Goal: Information Seeking & Learning: Understand process/instructions

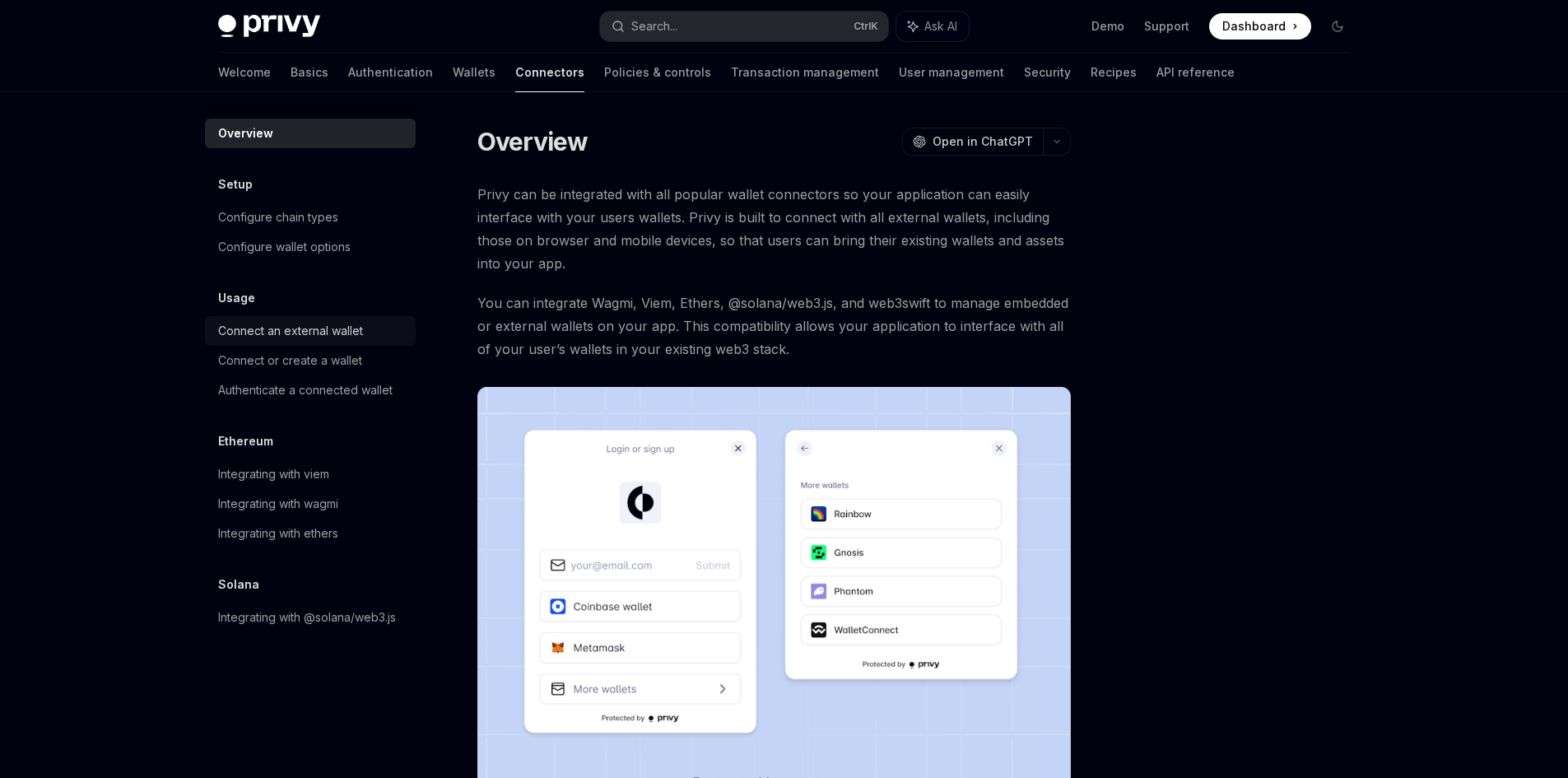
click at [360, 328] on div "Connect an external wallet" at bounding box center [290, 331] width 145 height 20
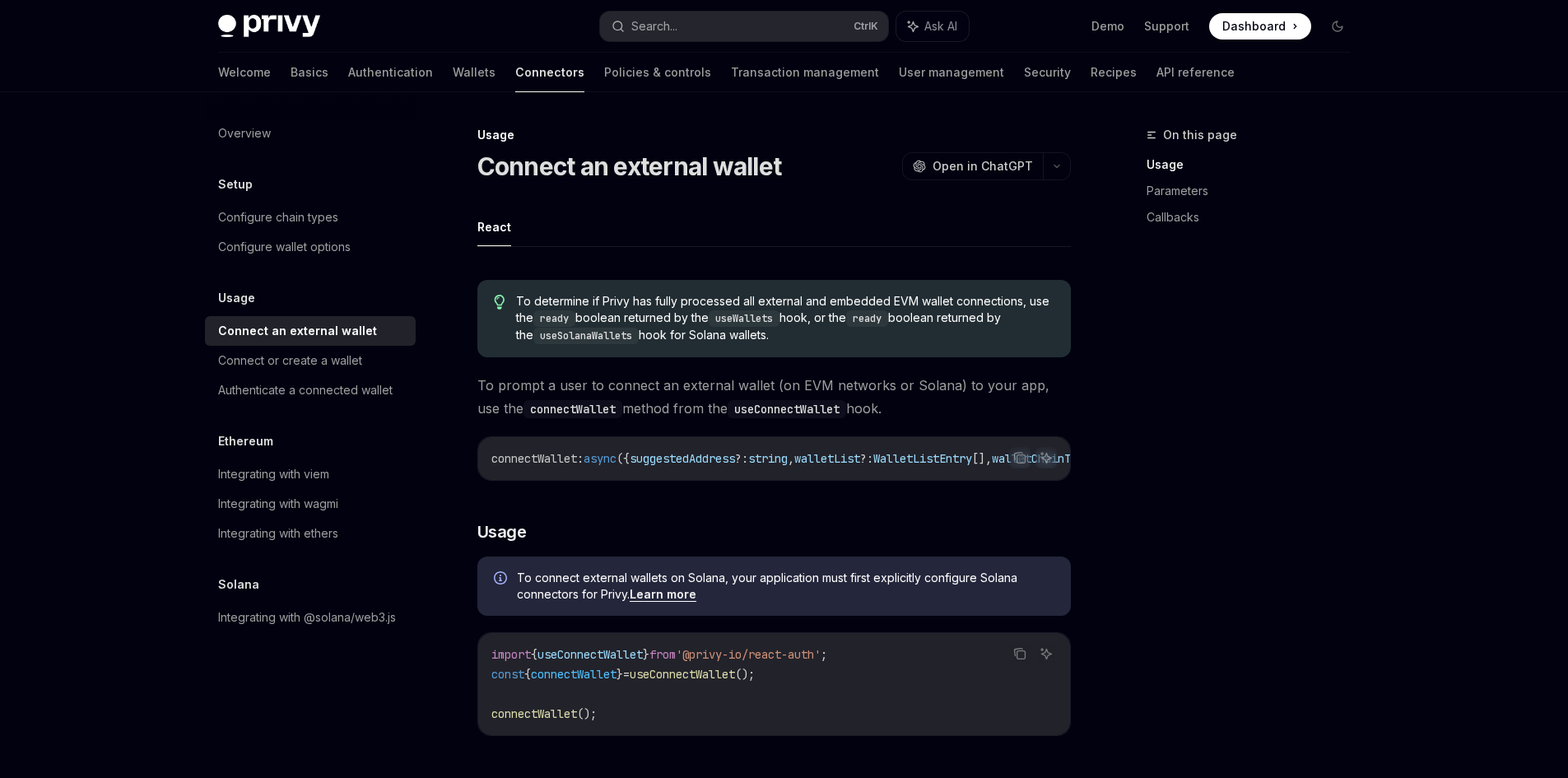
click at [372, 346] on link "Connect an external wallet" at bounding box center [311, 331] width 211 height 30
click at [355, 366] on div "Connect or create a wallet" at bounding box center [290, 360] width 144 height 20
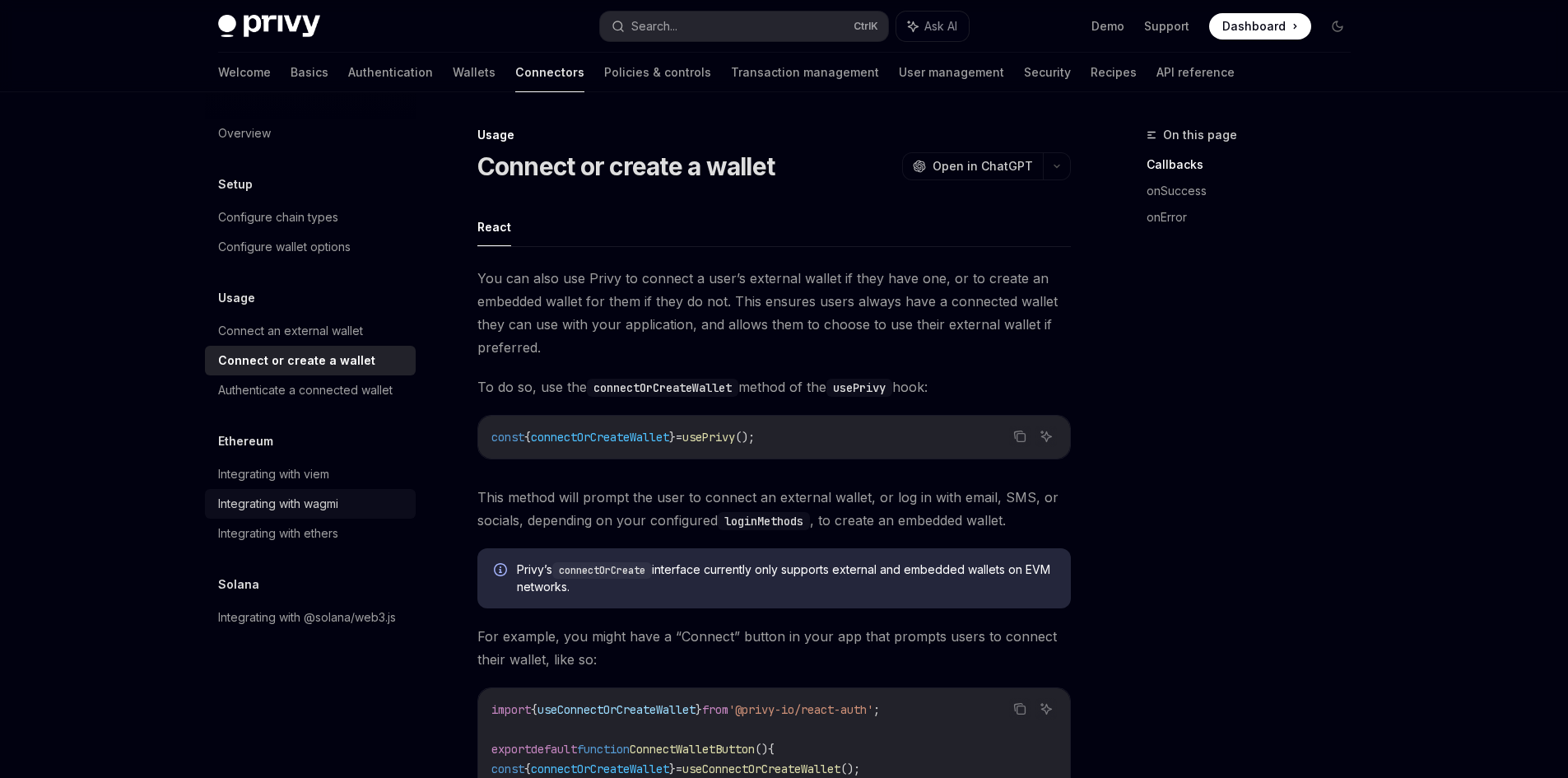
click at [321, 500] on div "Integrating with wagmi" at bounding box center [278, 505] width 120 height 20
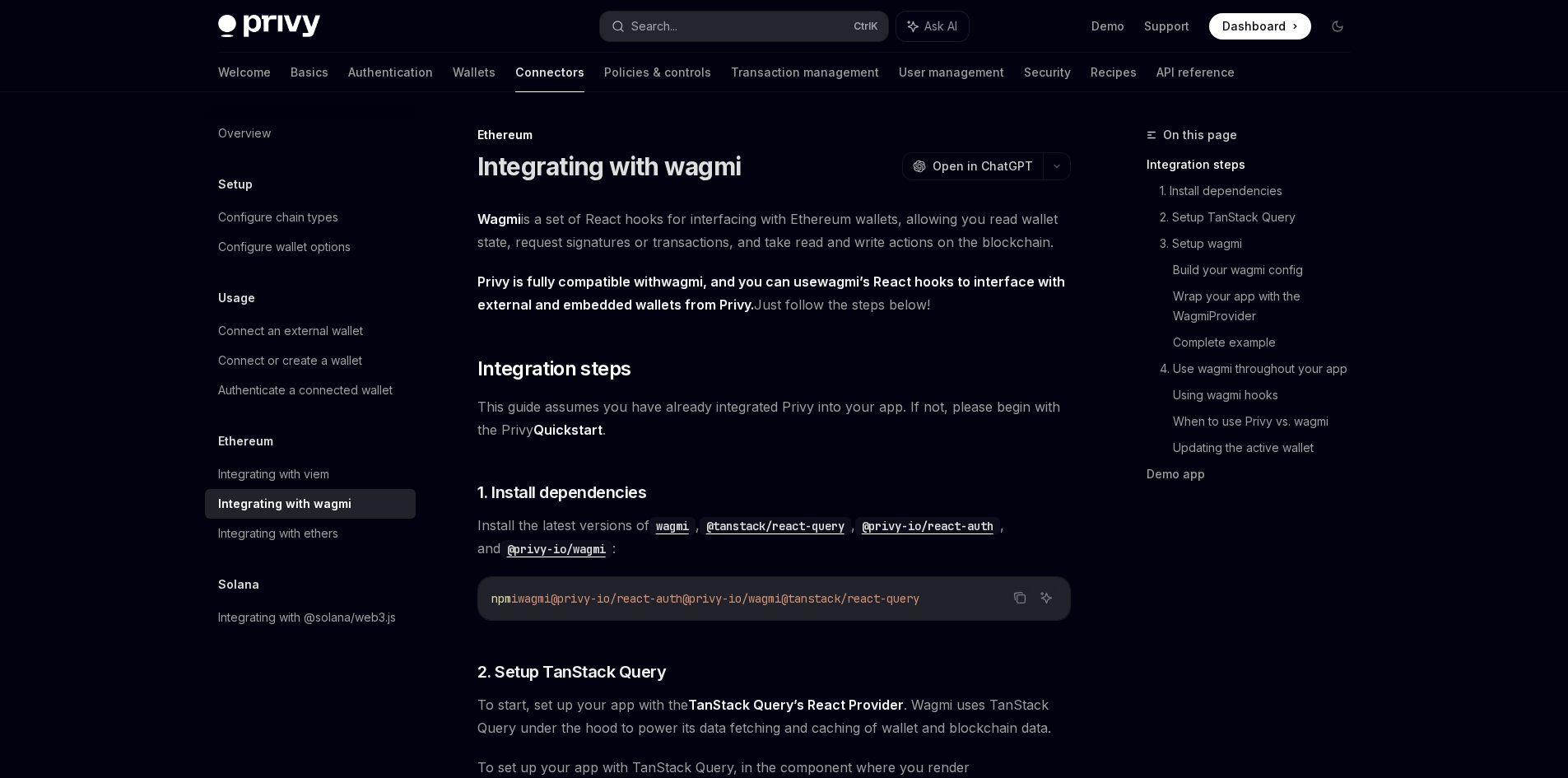
click at [565, 430] on link "Quickstart" at bounding box center [568, 430] width 69 height 18
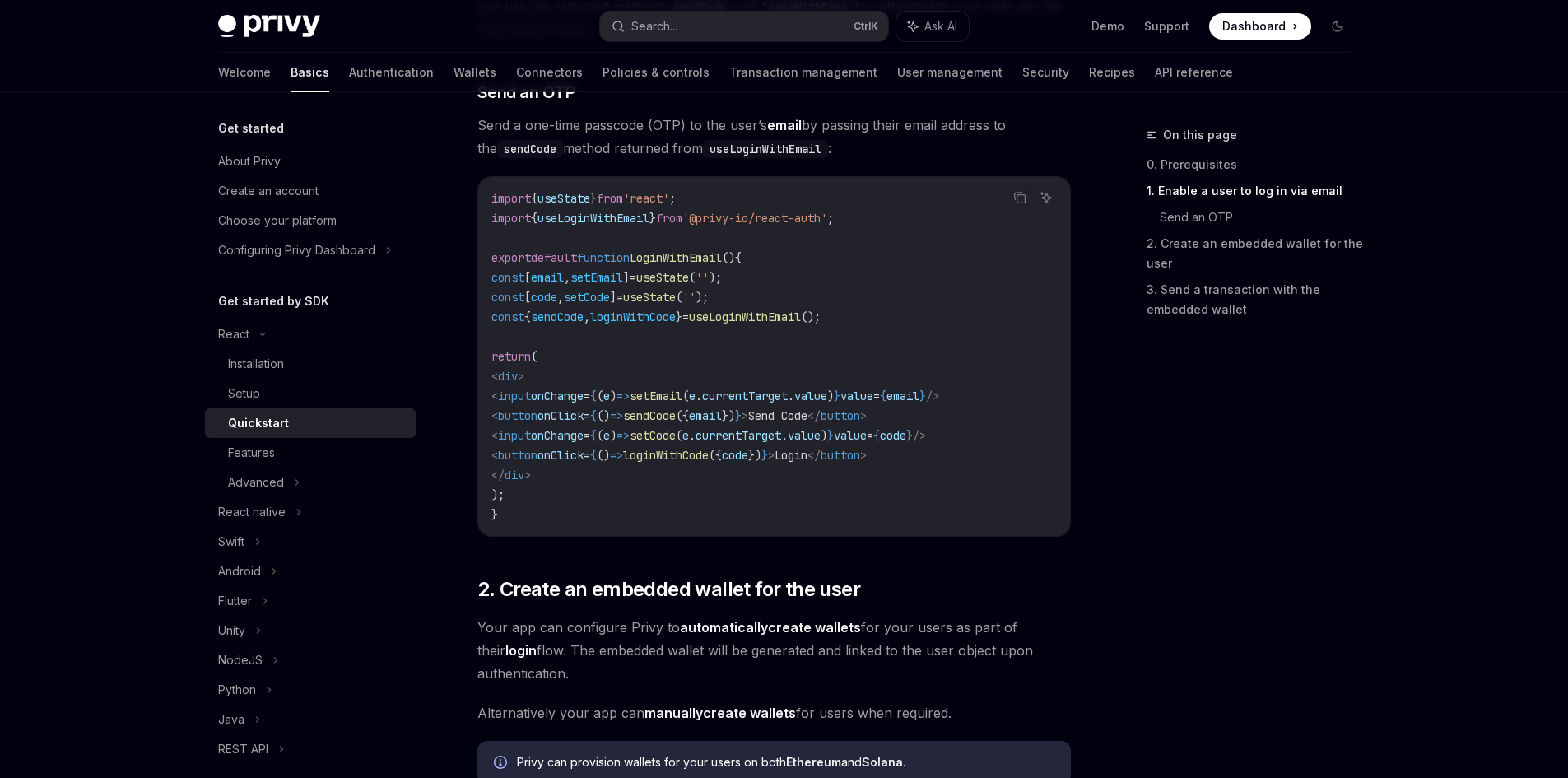
scroll to position [741, 0]
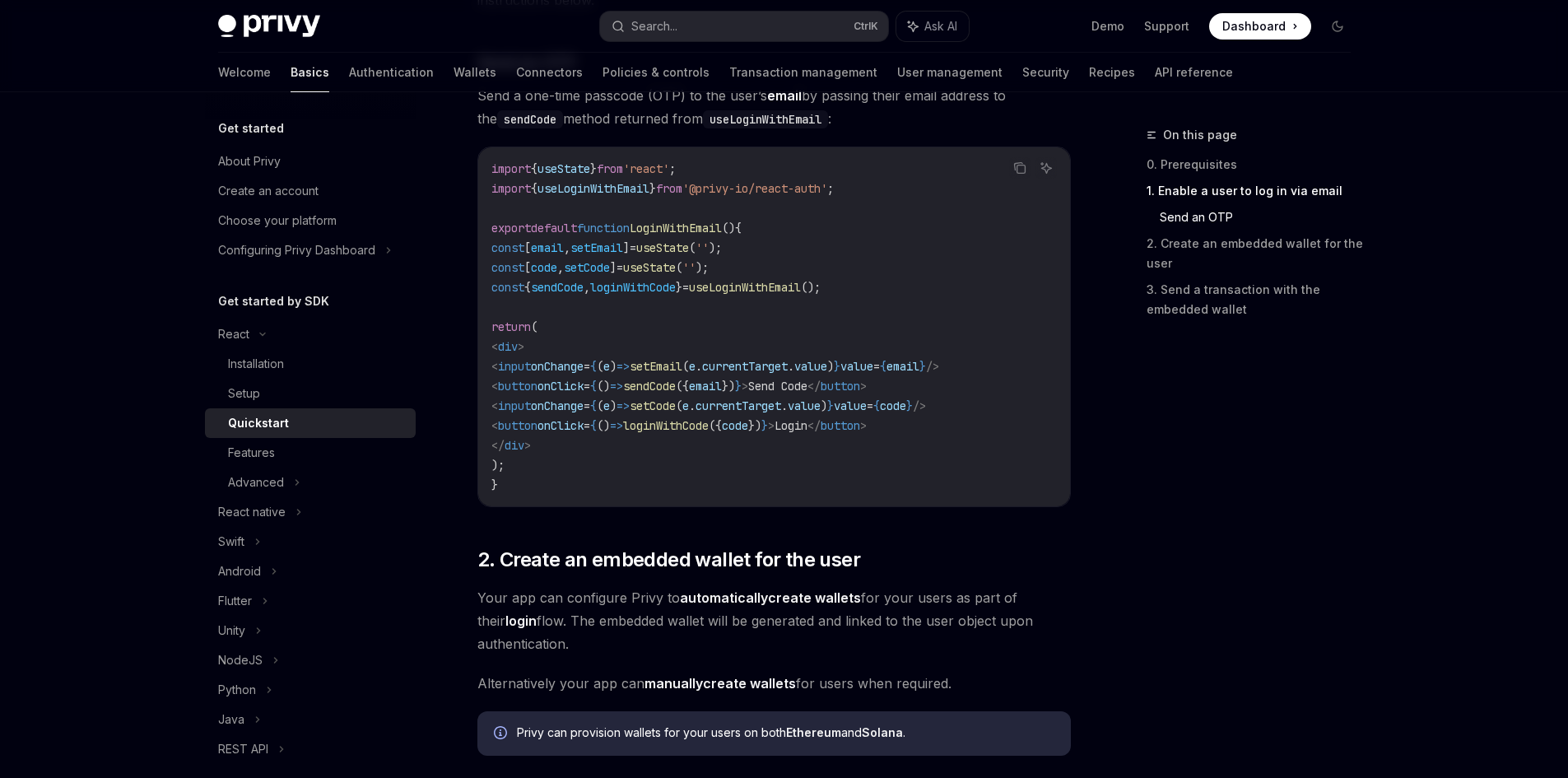
type textarea "*"
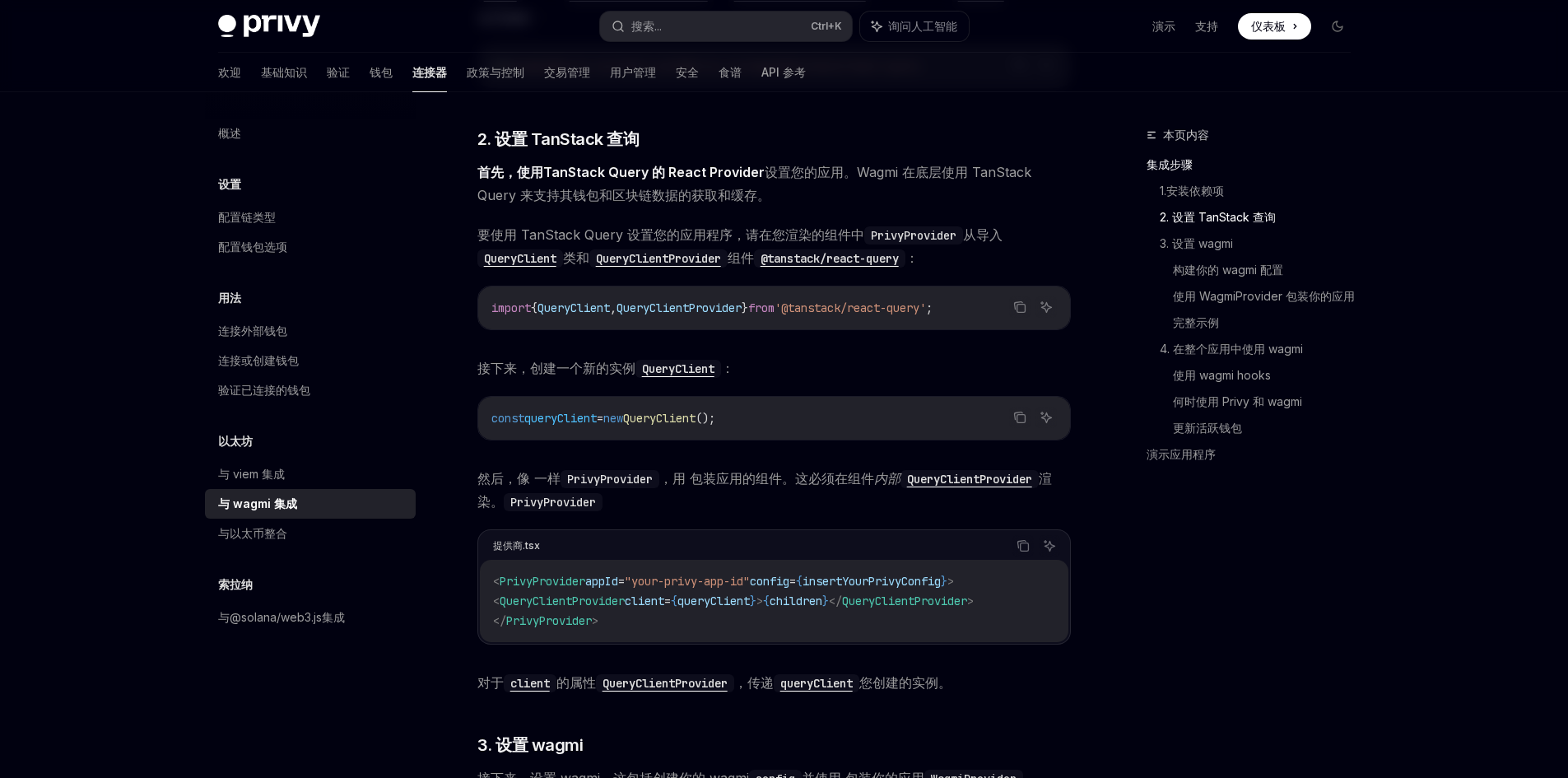
scroll to position [577, 0]
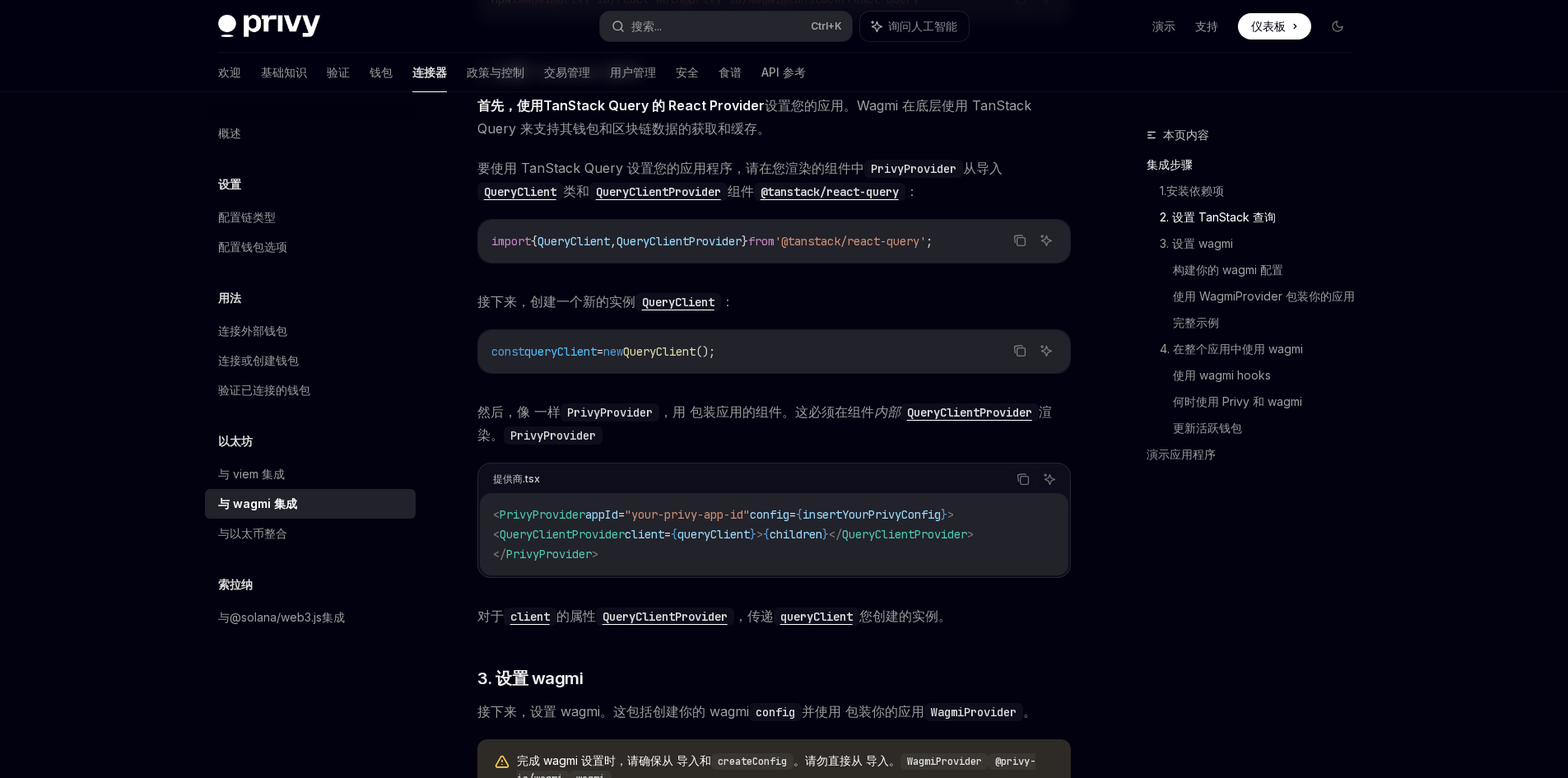
click at [842, 526] on code "< PrivyProvider appId = "your-privy-app-id" config = { insertYourPrivyConfig } …" at bounding box center [775, 534] width 562 height 59
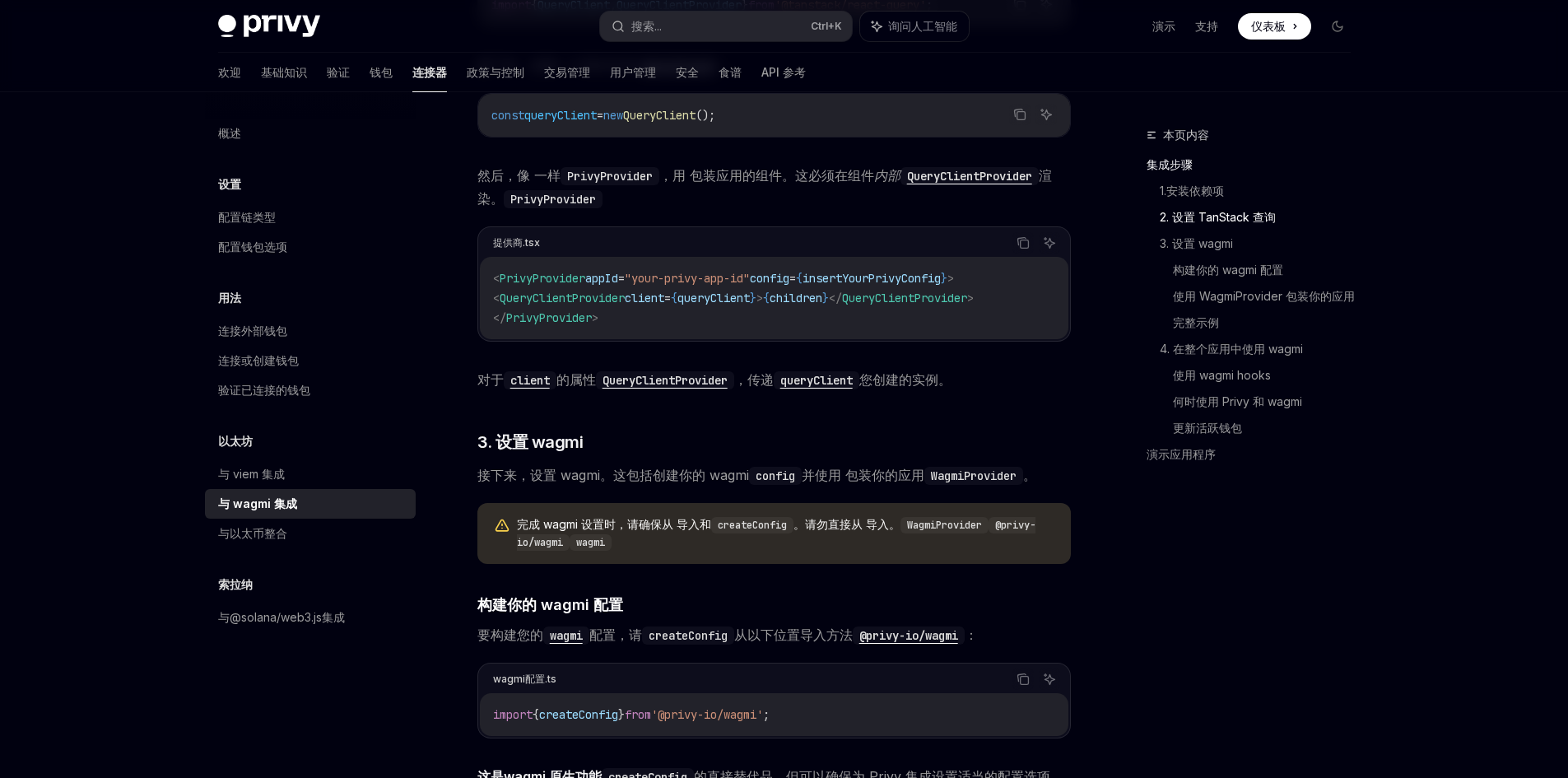
scroll to position [823, 0]
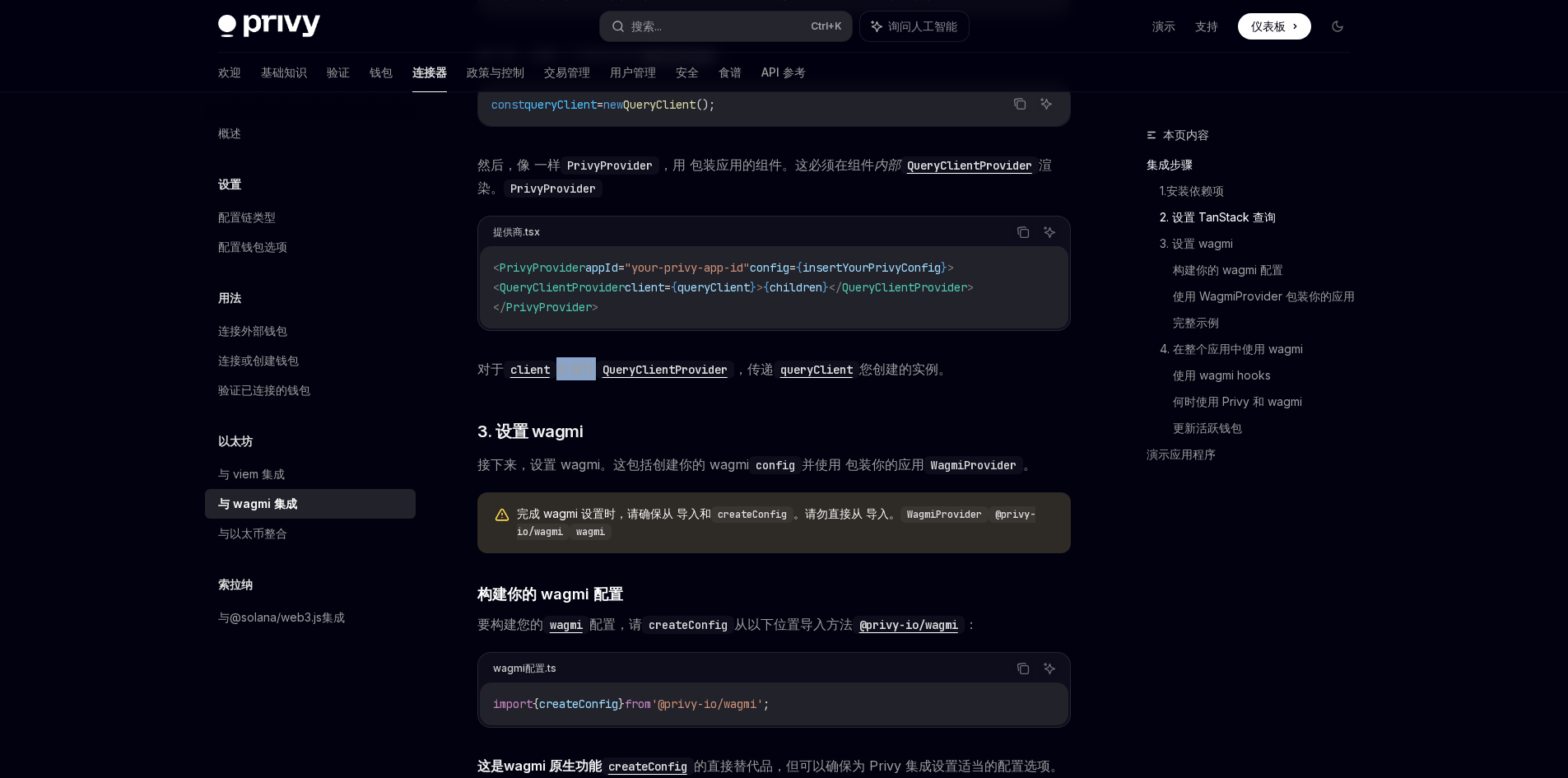
drag, startPoint x: 564, startPoint y: 371, endPoint x: 599, endPoint y: 371, distance: 35.0
click at [599, 371] on span "对于 client 的属性 QueryClientProvider ，传递 queryClient 您创建的实例。" at bounding box center [775, 368] width 594 height 23
drag, startPoint x: 522, startPoint y: 473, endPoint x: 805, endPoint y: 467, distance: 283.1
click at [805, 467] on span "接下来，设置 wagmi。这包括创建你的 wagmi config 并使用 包装你的应用 WagmiProvider 。" at bounding box center [775, 464] width 594 height 23
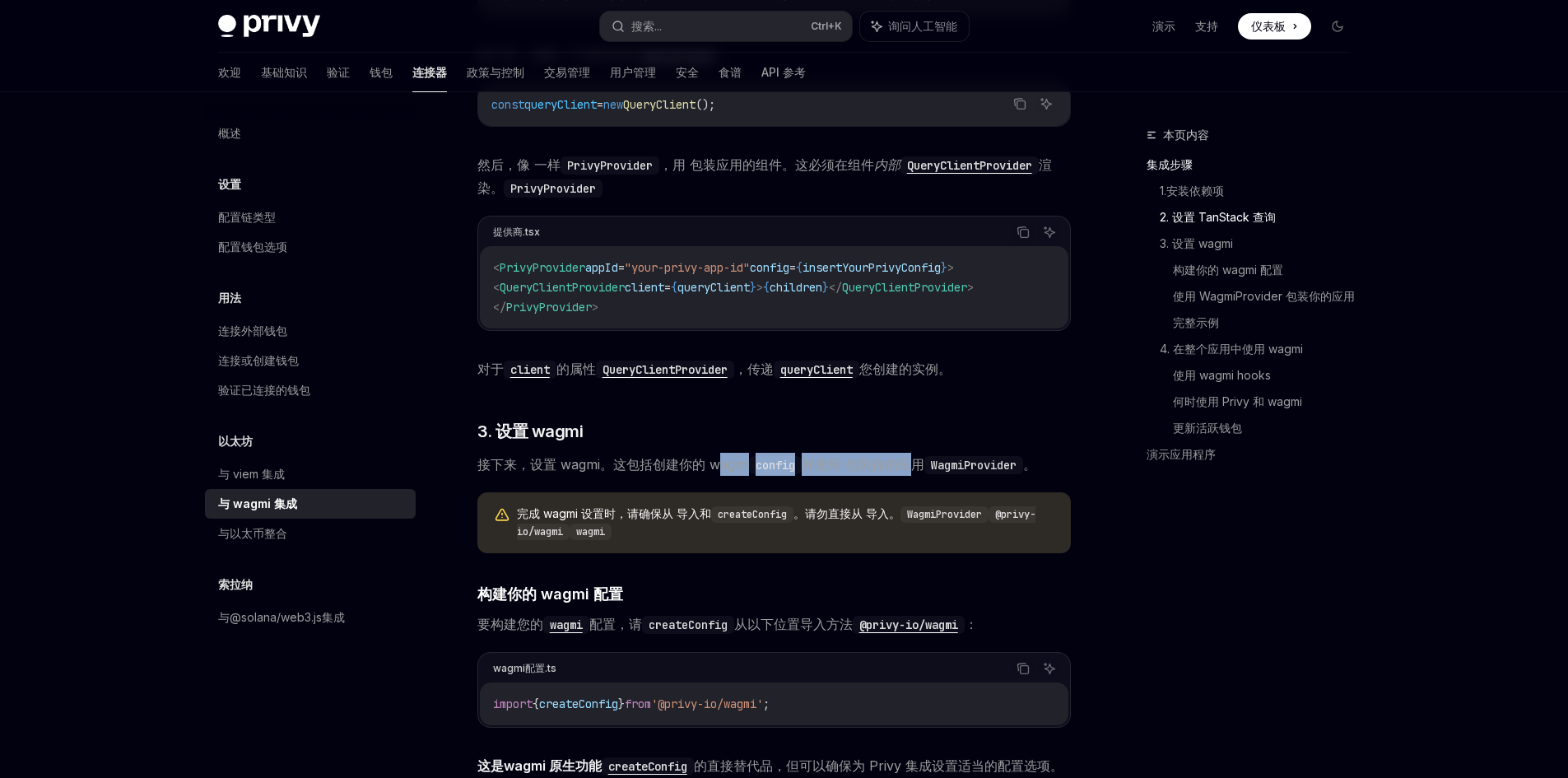
drag, startPoint x: 914, startPoint y: 460, endPoint x: 721, endPoint y: 470, distance: 193.3
click at [721, 470] on span "接下来，设置 wagmi。这包括创建你的 wagmi config 并使用 包装你的应用 WagmiProvider 。" at bounding box center [775, 464] width 594 height 23
click at [751, 550] on div "完成 wagmi 设置时，请确保从 导入 和 createConfig 。 请勿直接从 导入 。 WagmiProvider @privy-io/wagmi …" at bounding box center [775, 523] width 594 height 61
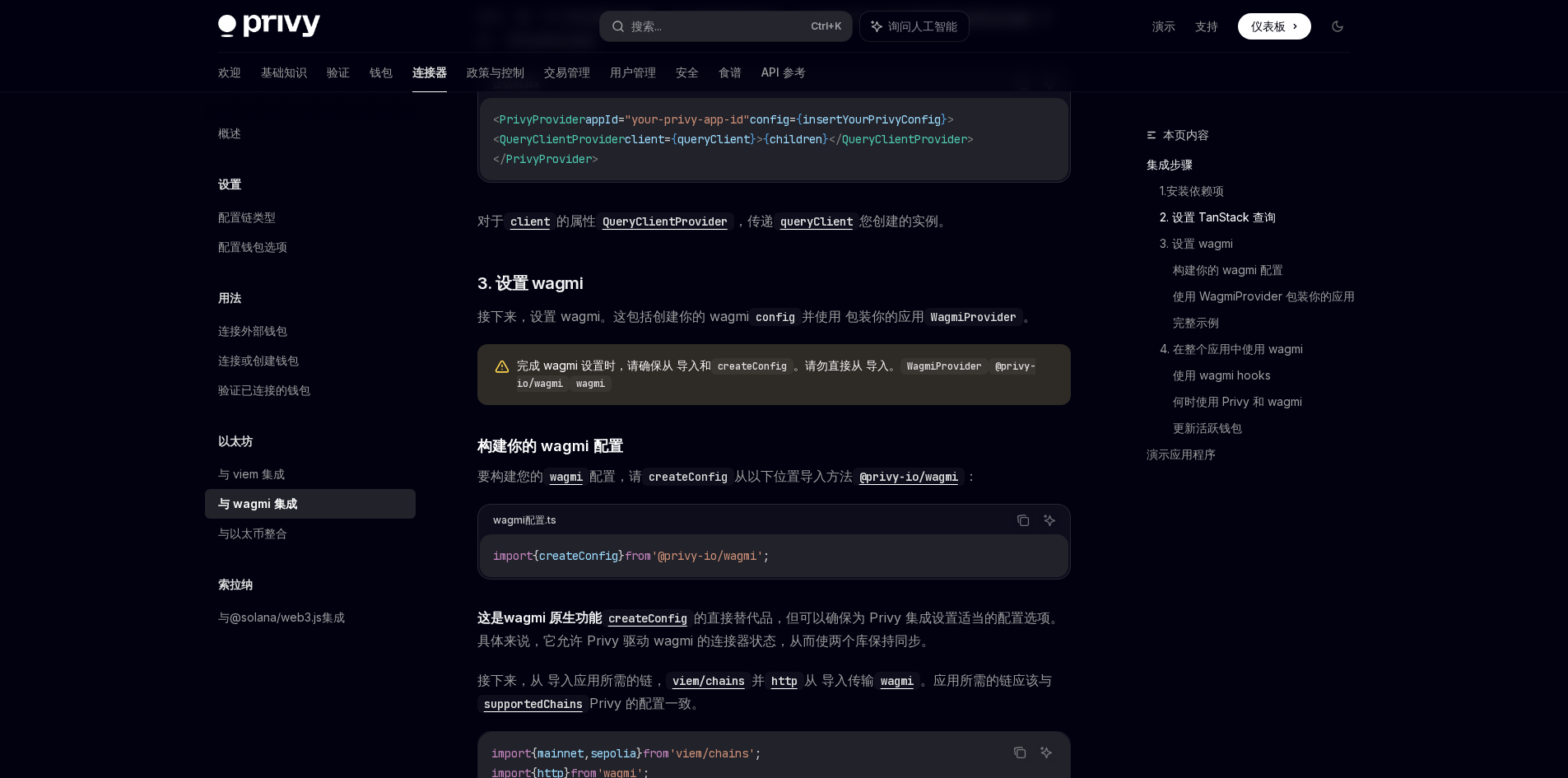
scroll to position [1071, 0]
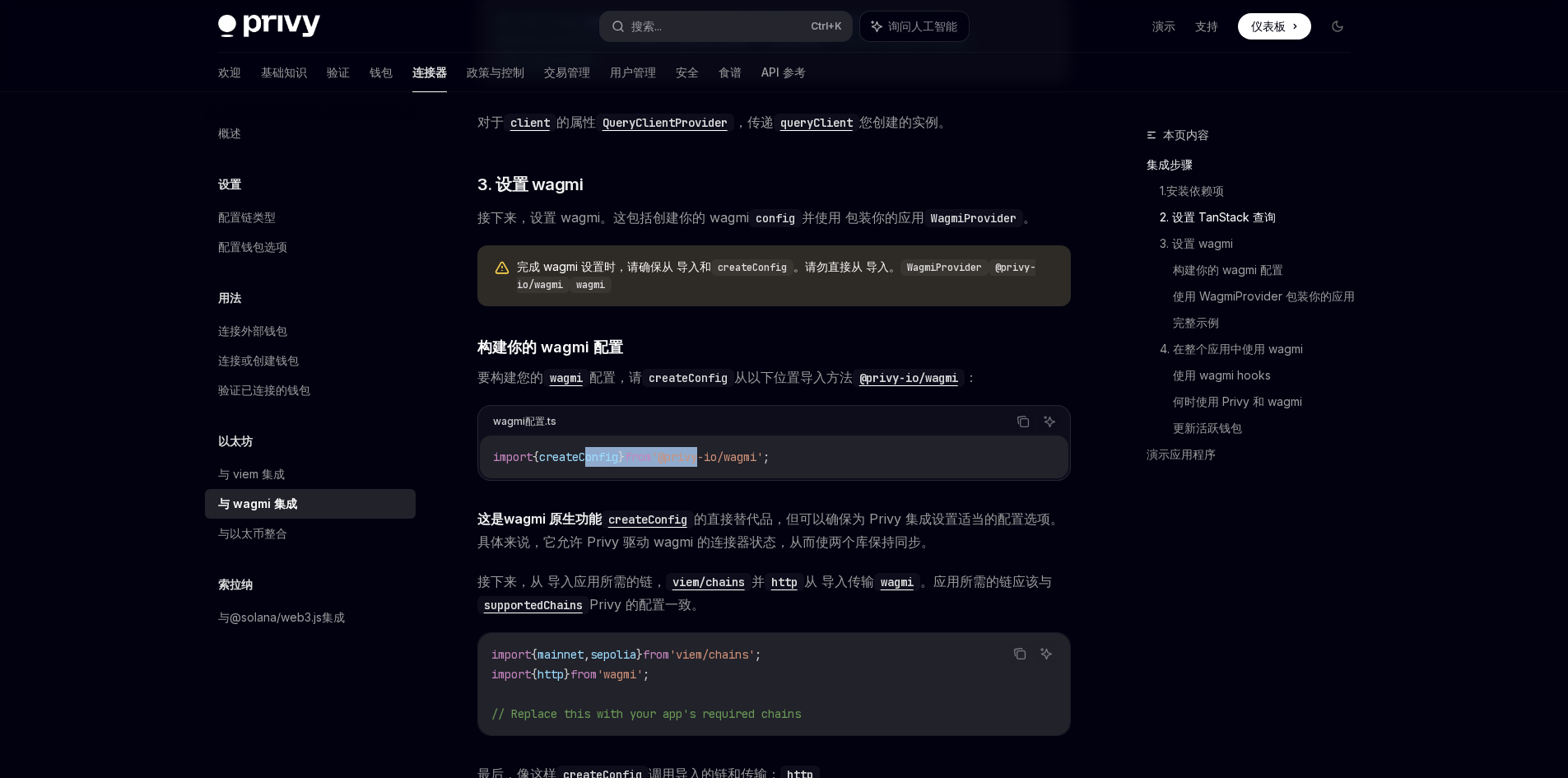
drag, startPoint x: 594, startPoint y: 460, endPoint x: 723, endPoint y: 464, distance: 129.1
click at [723, 464] on span "import { createConfig } from '@privy-io/wagmi' ;" at bounding box center [632, 457] width 276 height 15
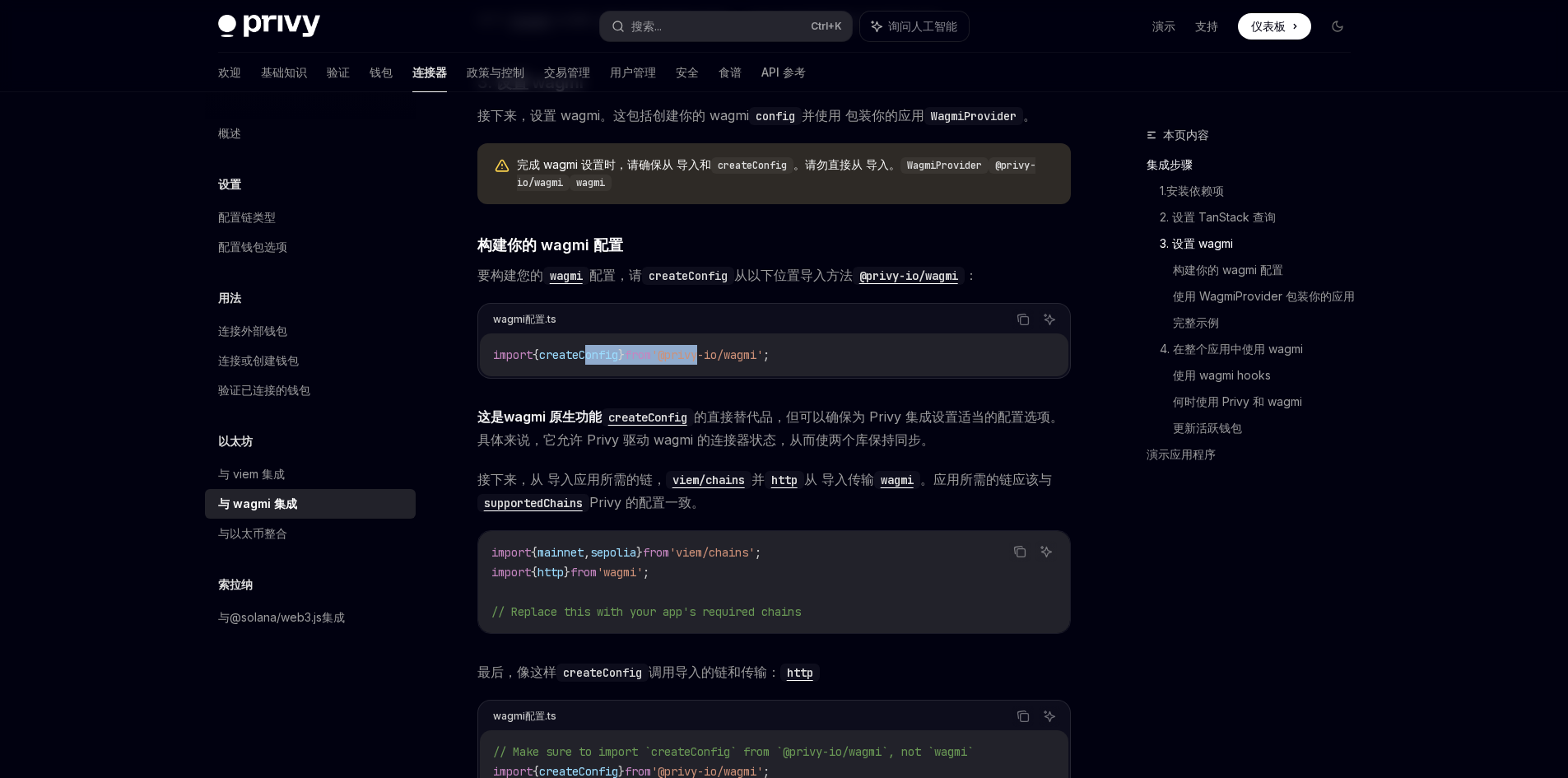
scroll to position [1235, 0]
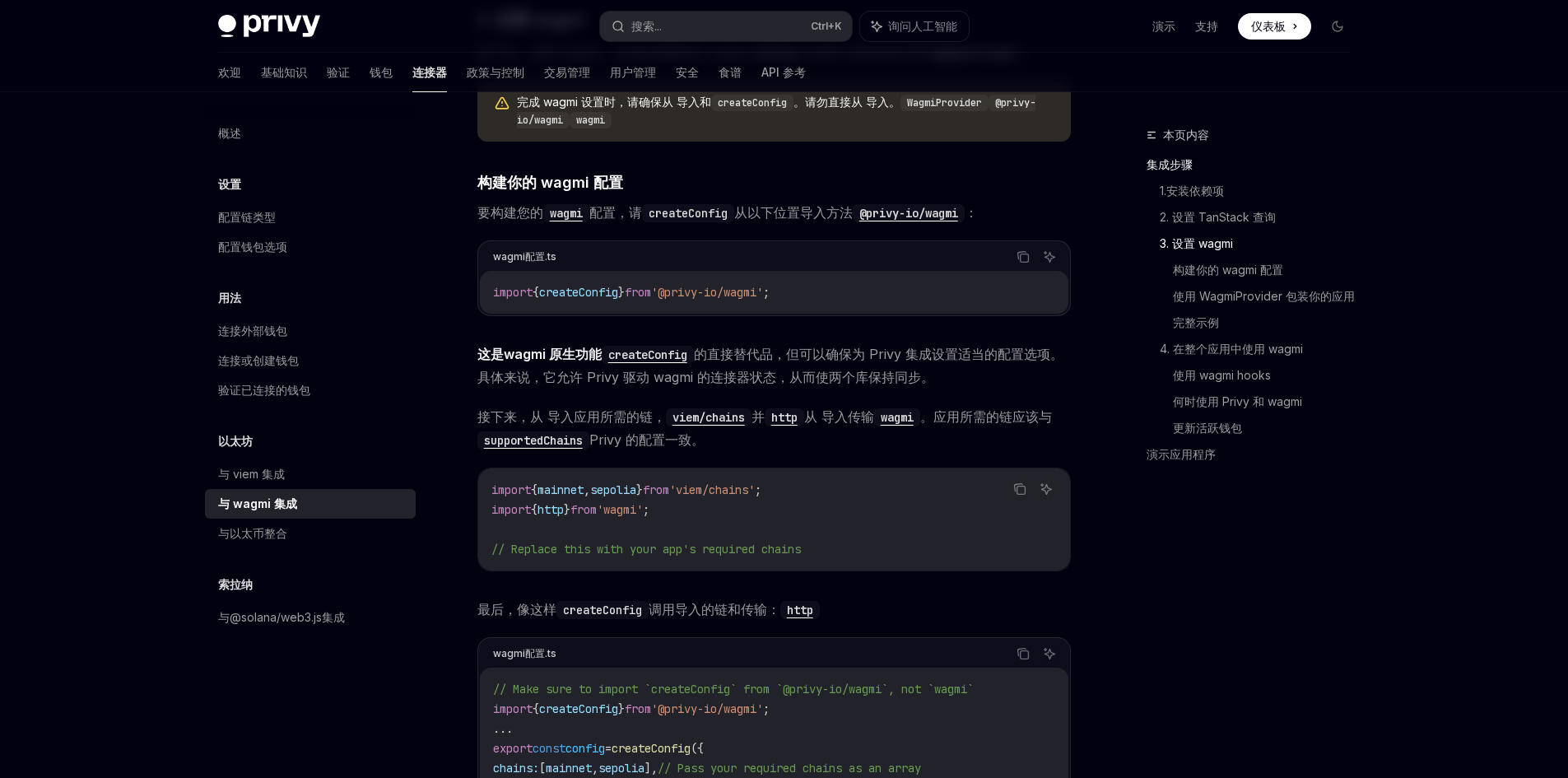
click at [704, 380] on font "，但可以确保为 Privy 集成设置适当的配置选项。具体来说，它允许 Privy 驱动 wagmi 的连接器状态，从而使两个库保持同步。" at bounding box center [771, 365] width 586 height 39
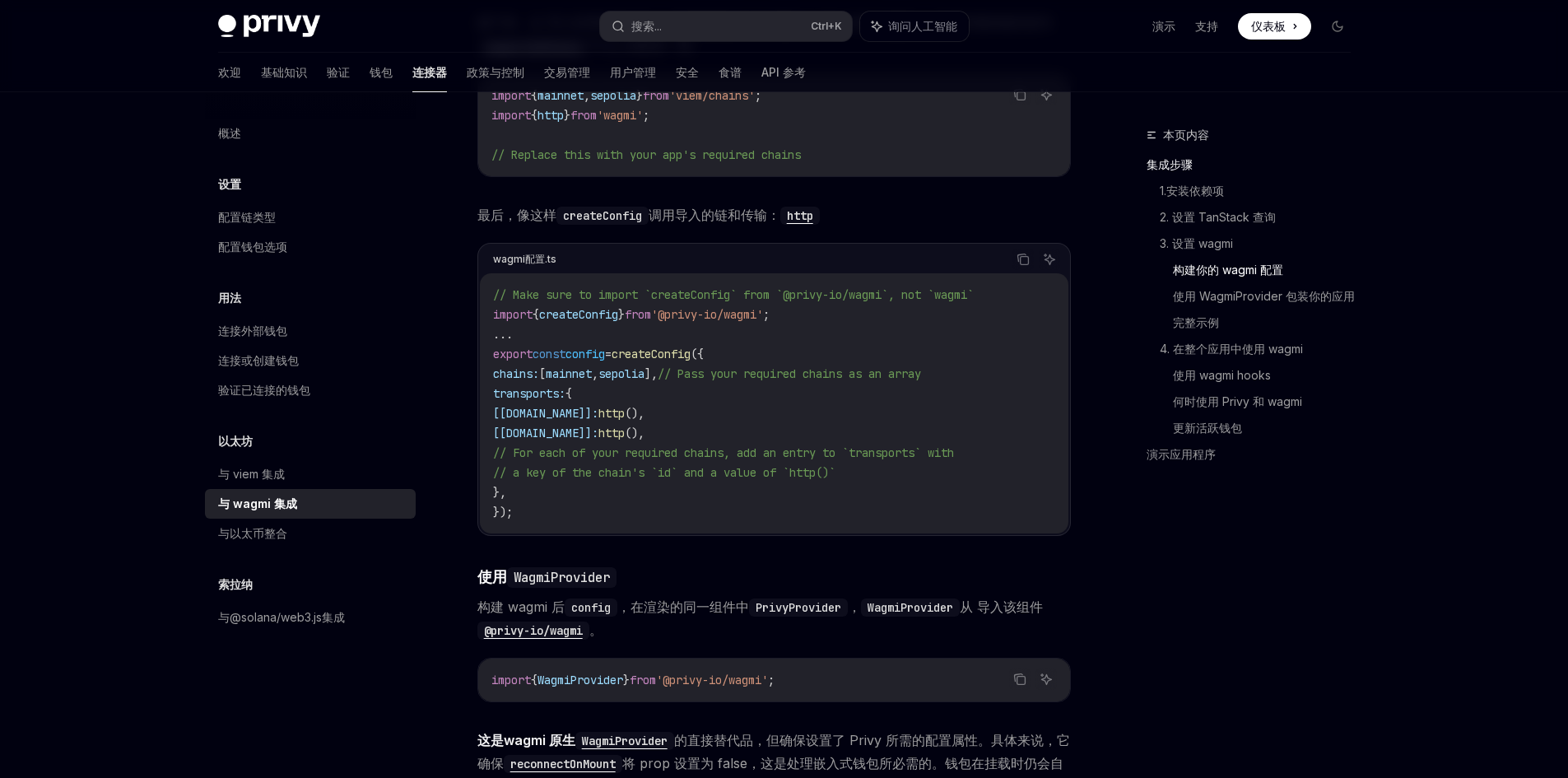
scroll to position [1730, 0]
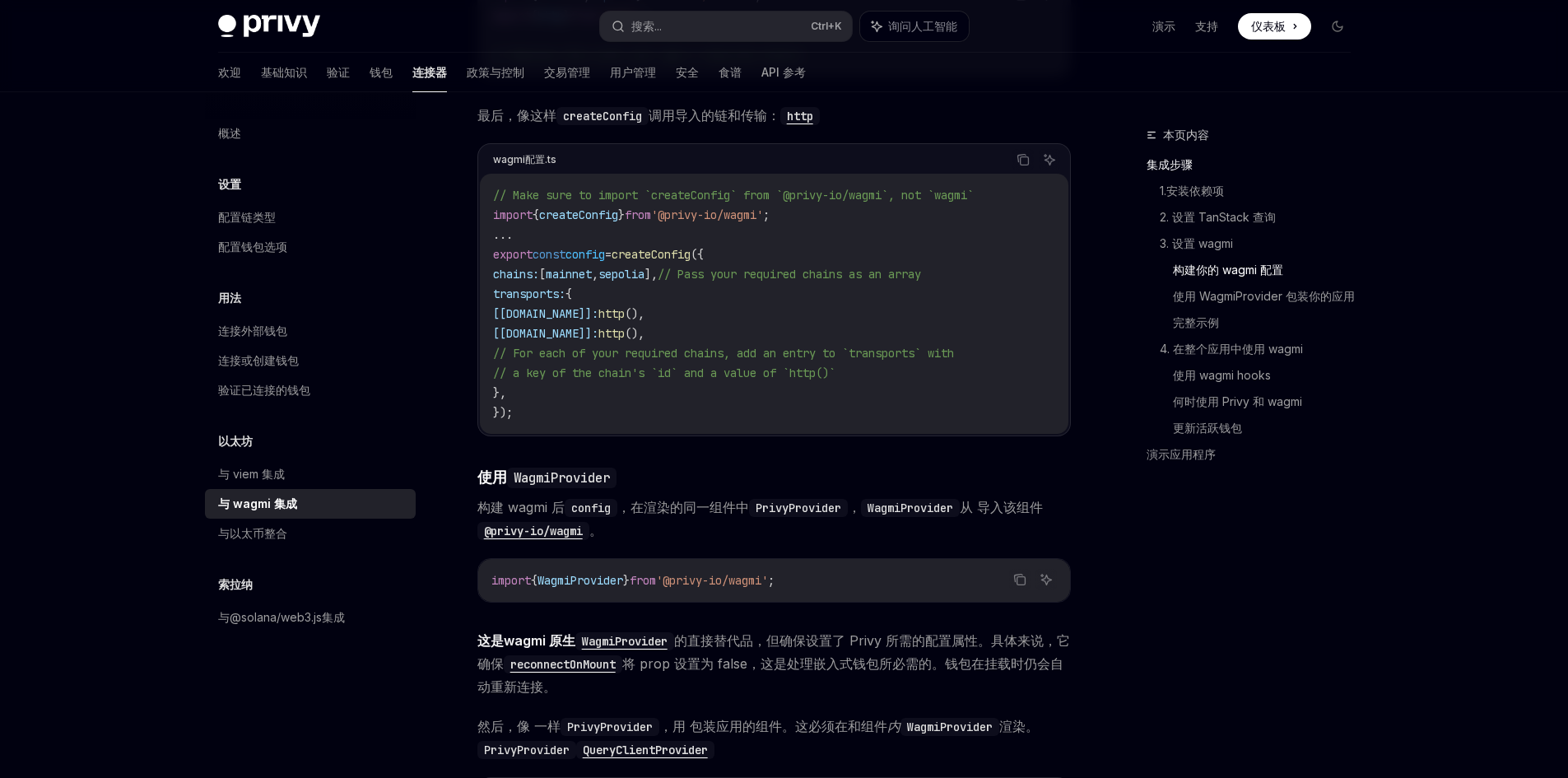
drag, startPoint x: 543, startPoint y: 359, endPoint x: 1020, endPoint y: 352, distance: 477.1
click at [1020, 352] on code "// Make sure to import `createConfig` from `@privy-io/wagmi`, not `wagmi` impor…" at bounding box center [775, 304] width 562 height 237
drag, startPoint x: 861, startPoint y: 377, endPoint x: 552, endPoint y: 360, distance: 309.5
click at [552, 360] on code "// Make sure to import `createConfig` from `@privy-io/wagmi`, not `wagmi` impor…" at bounding box center [775, 304] width 562 height 237
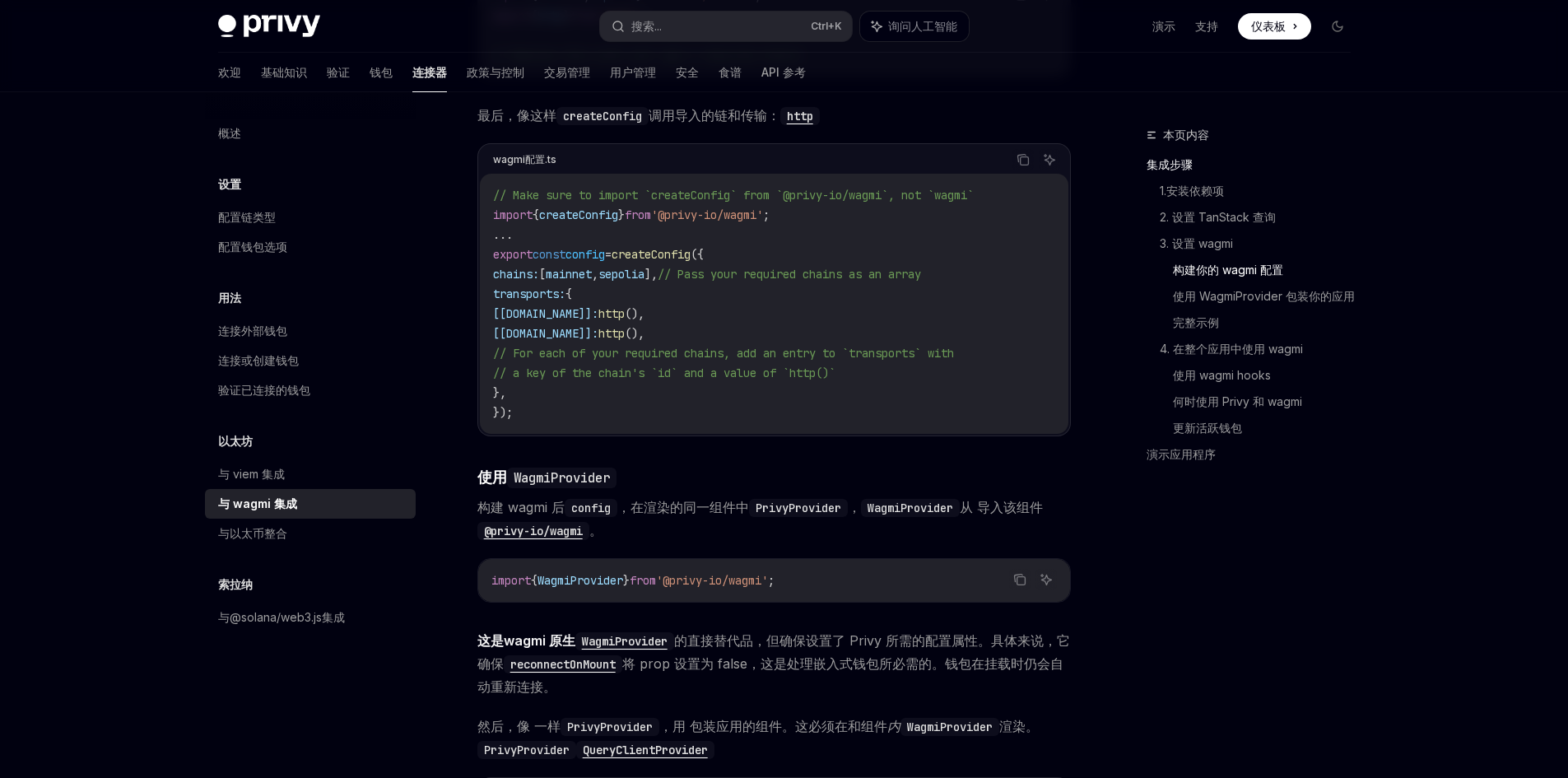
drag, startPoint x: 552, startPoint y: 360, endPoint x: 987, endPoint y: 356, distance: 435.0
click at [987, 356] on code "// Make sure to import `createConfig` from `@privy-io/wagmi`, not `wagmi` impor…" at bounding box center [775, 304] width 562 height 237
click at [954, 356] on span "// For each of your required chains, add an entry to `transports` with" at bounding box center [723, 352] width 461 height 15
drag, startPoint x: 987, startPoint y: 356, endPoint x: 565, endPoint y: 356, distance: 422.0
click at [565, 356] on span "// For each of your required chains, add an entry to `transports` with" at bounding box center [723, 352] width 461 height 15
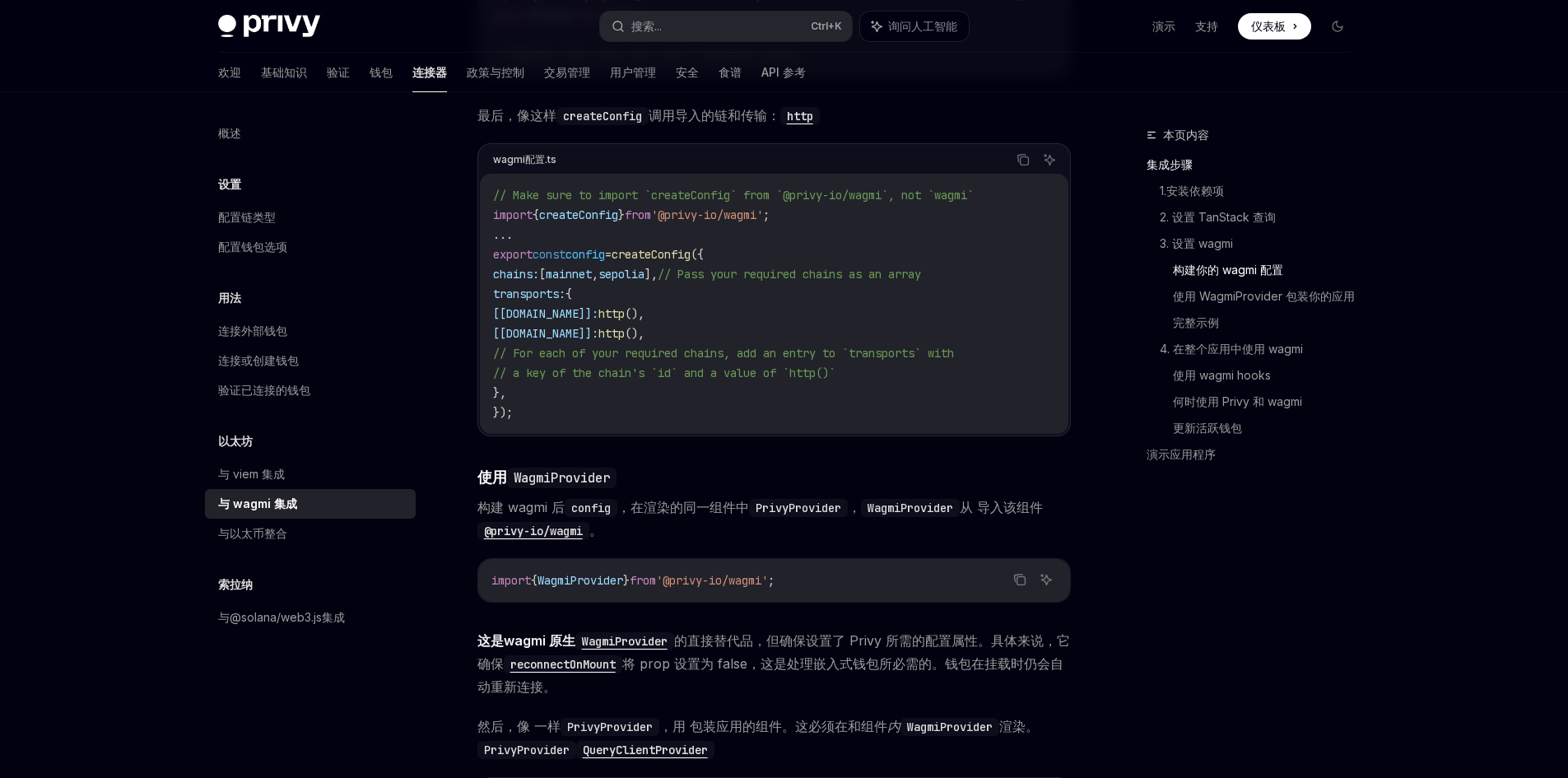
click at [685, 405] on code "// Make sure to import `createConfig` from `@privy-io/wagmi`, not `wagmi` impor…" at bounding box center [775, 304] width 562 height 237
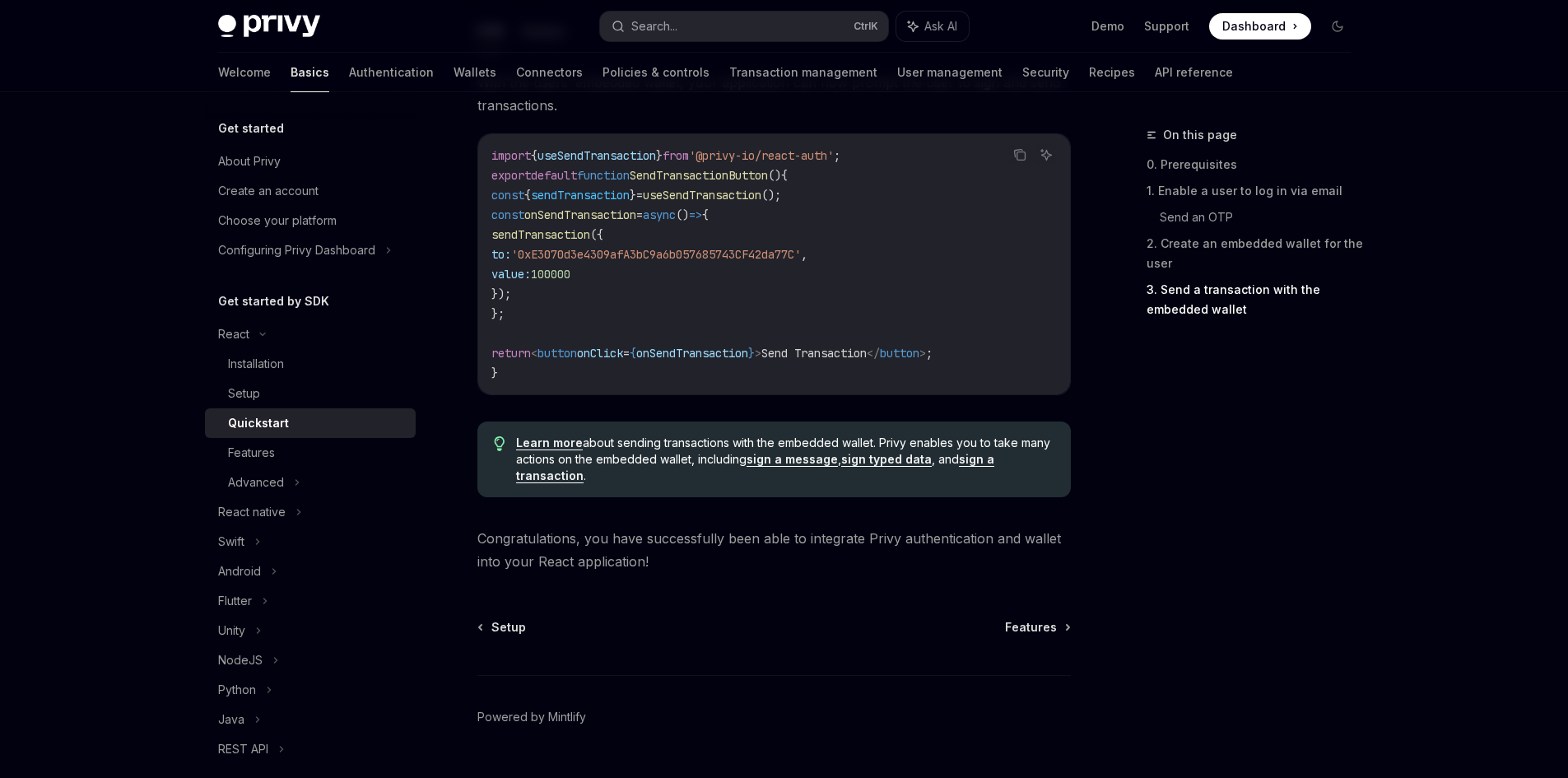
scroll to position [1611, 0]
